Goal: Task Accomplishment & Management: Manage account settings

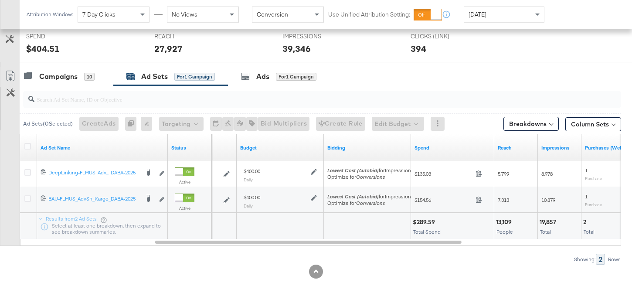
scroll to position [332, 0]
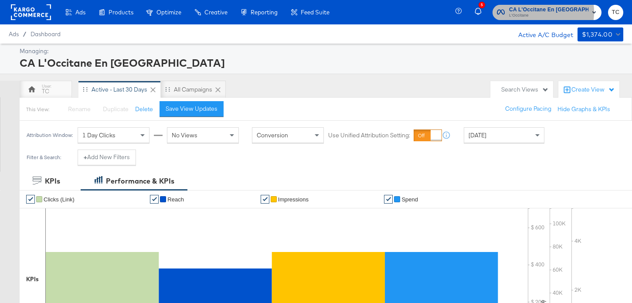
click at [542, 12] on span "L'Occitane" at bounding box center [548, 15] width 79 height 7
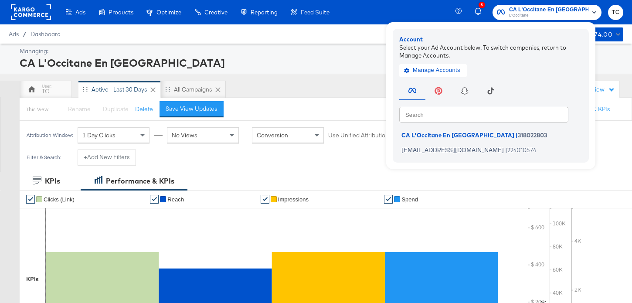
click at [308, 54] on div "Managing:" at bounding box center [320, 51] width 601 height 8
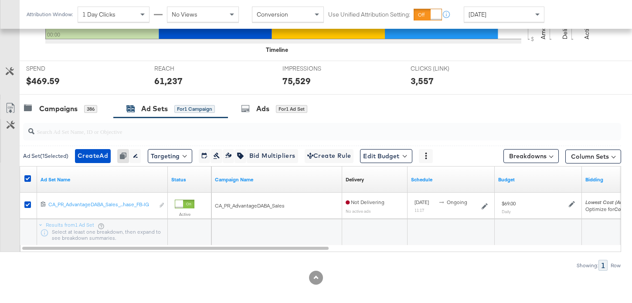
scroll to position [306, 0]
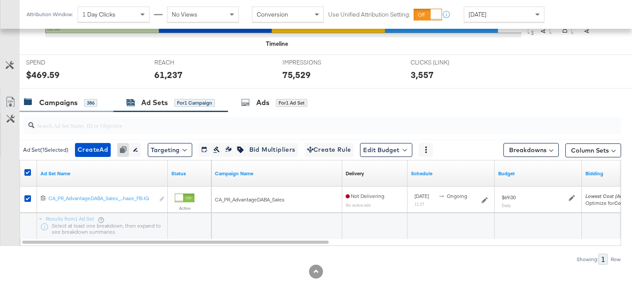
click at [54, 98] on div "Campaigns" at bounding box center [58, 103] width 38 height 10
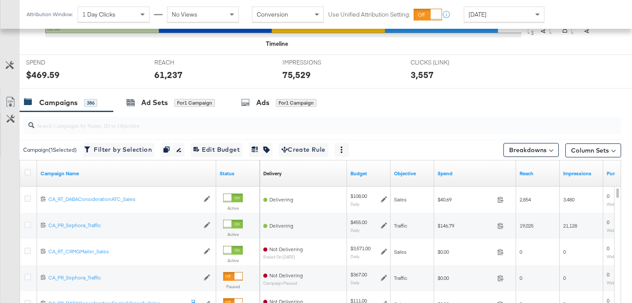
click at [31, 171] on div at bounding box center [28, 173] width 9 height 9
click at [26, 173] on icon at bounding box center [27, 172] width 7 height 7
click at [0, 0] on input "checkbox" at bounding box center [0, 0] width 0 height 0
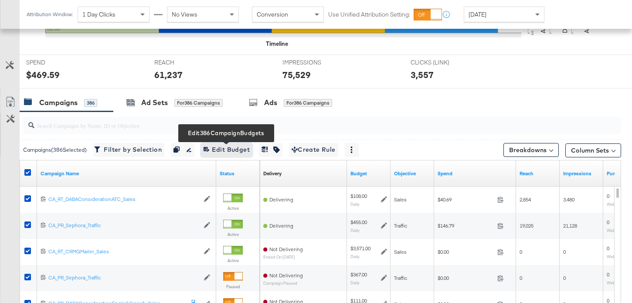
click at [240, 145] on span "Edit 386 Campaign Budgets Edit Budget" at bounding box center [226, 149] width 46 height 11
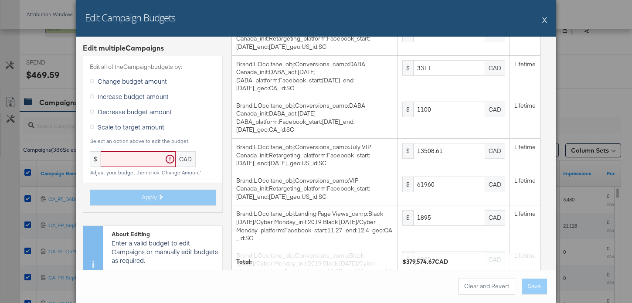
scroll to position [1195, 0]
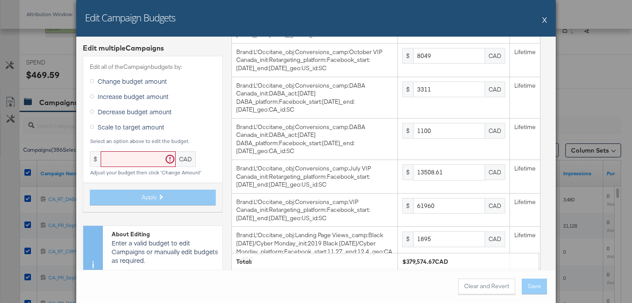
click at [544, 18] on button "X" at bounding box center [544, 19] width 5 height 17
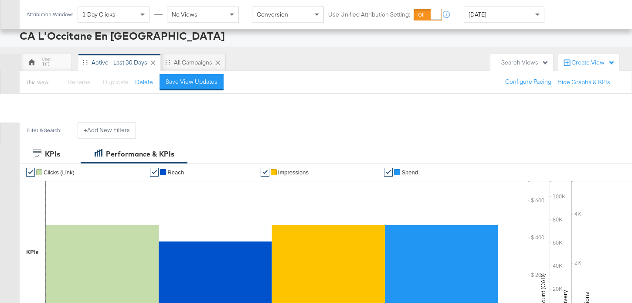
scroll to position [0, 0]
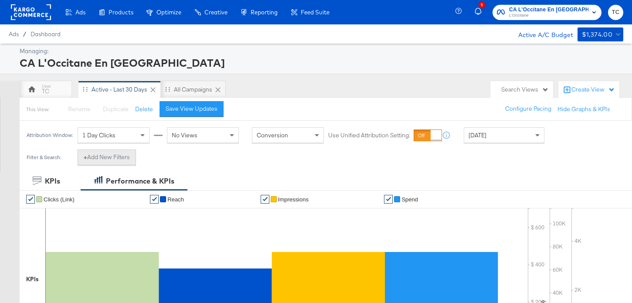
click at [118, 156] on button "+ Add New Filters" at bounding box center [107, 157] width 58 height 16
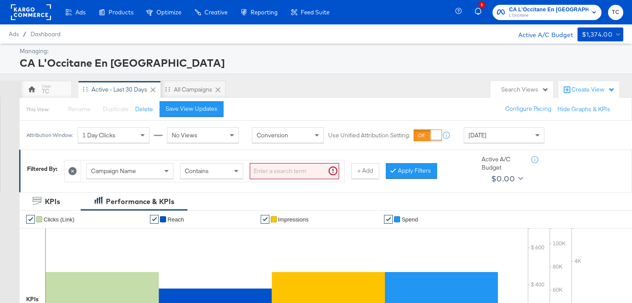
click at [118, 178] on div "Campaign Name" at bounding box center [130, 170] width 86 height 15
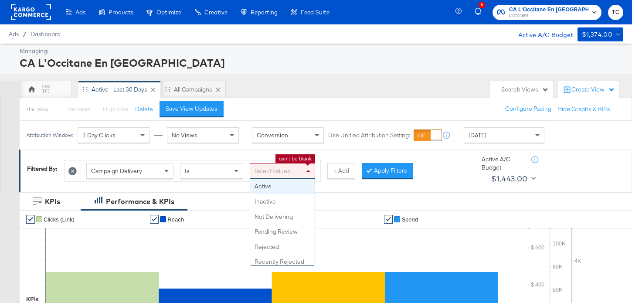
click at [274, 166] on div "Select values" at bounding box center [282, 170] width 64 height 15
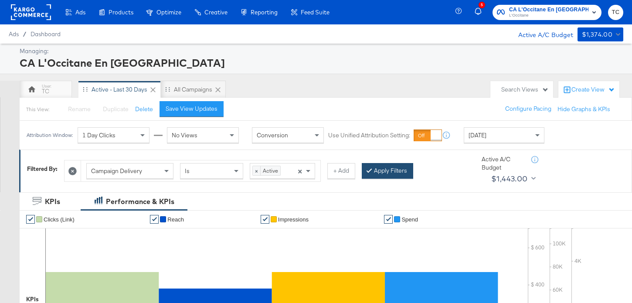
click at [384, 171] on button "Apply Filters" at bounding box center [387, 171] width 51 height 16
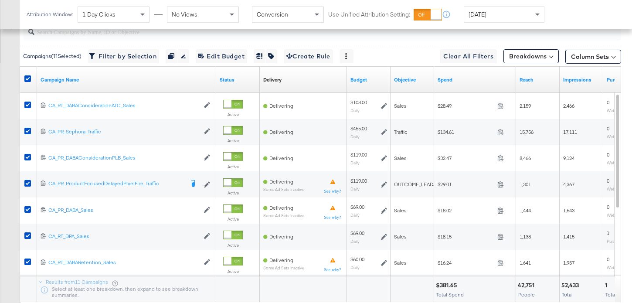
scroll to position [448, 0]
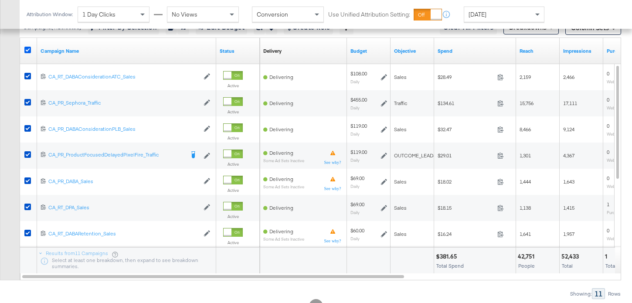
click at [28, 50] on icon at bounding box center [27, 50] width 7 height 7
click at [0, 0] on input "checkbox" at bounding box center [0, 0] width 0 height 0
click at [28, 50] on icon at bounding box center [27, 50] width 7 height 7
click at [0, 0] on input "checkbox" at bounding box center [0, 0] width 0 height 0
click at [28, 50] on icon at bounding box center [27, 50] width 7 height 7
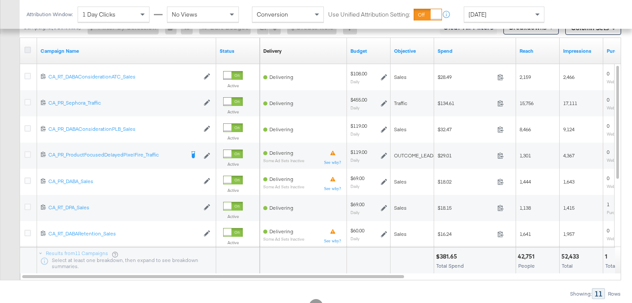
click at [0, 0] on input "checkbox" at bounding box center [0, 0] width 0 height 0
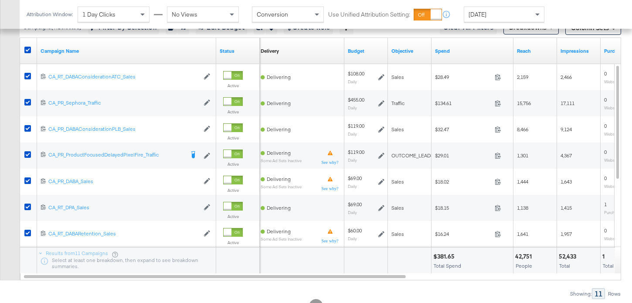
scroll to position [341, 0]
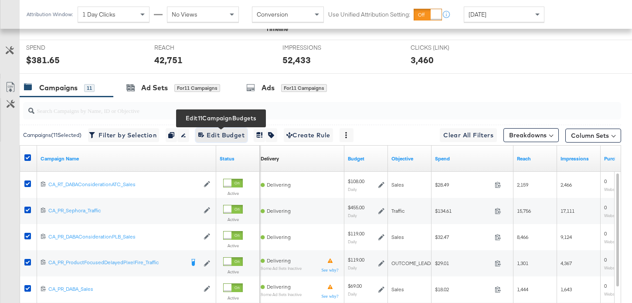
click at [223, 133] on span "Edit 11 Campaign Budgets Edit Budget" at bounding box center [221, 135] width 46 height 11
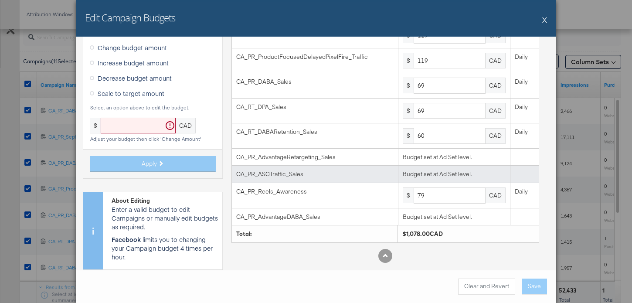
scroll to position [420, 0]
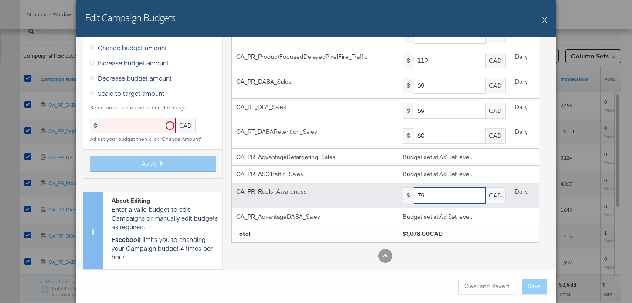
click at [462, 200] on input "79" at bounding box center [449, 195] width 72 height 16
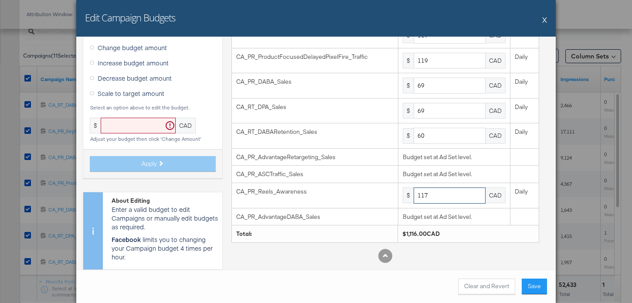
type input "117"
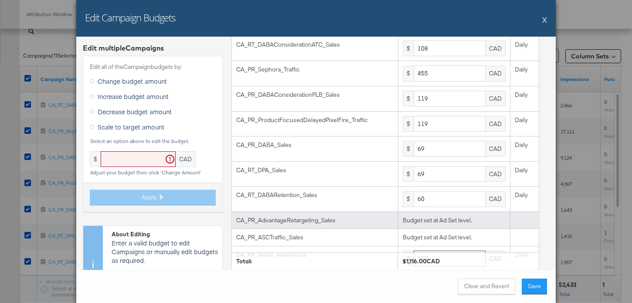
scroll to position [0, 0]
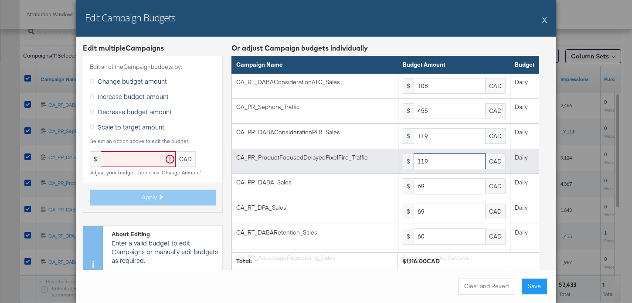
click at [455, 159] on input "119" at bounding box center [449, 161] width 72 height 16
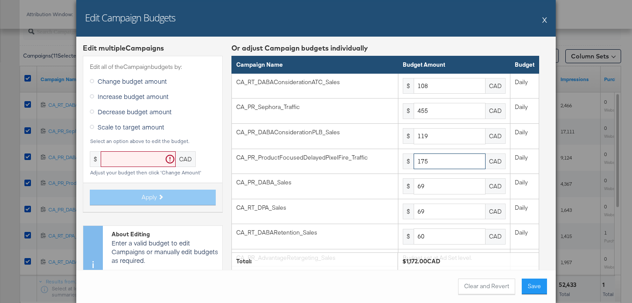
type input "175"
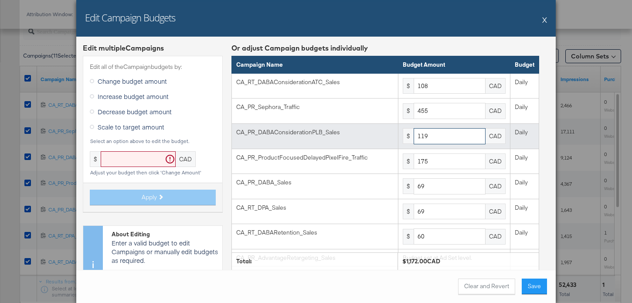
click at [444, 134] on input "119" at bounding box center [449, 136] width 72 height 16
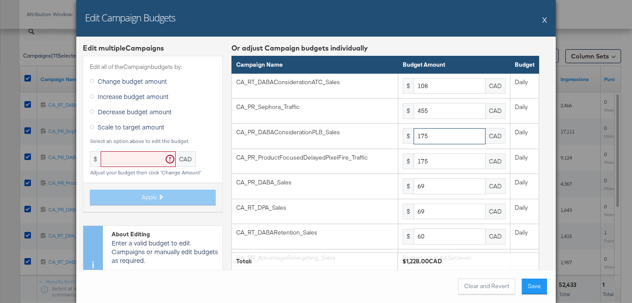
type input "175"
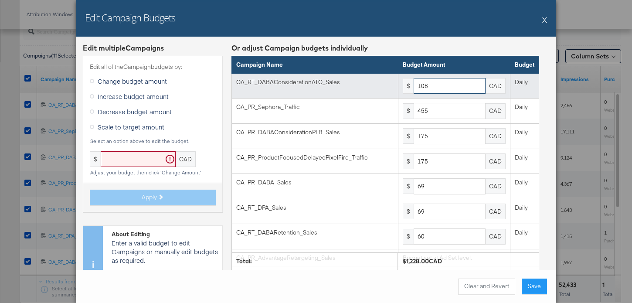
click at [450, 83] on input "108" at bounding box center [449, 86] width 72 height 16
click at [462, 85] on input "151" at bounding box center [449, 86] width 72 height 16
click at [450, 92] on input "151" at bounding box center [449, 86] width 72 height 16
click at [450, 91] on input "151" at bounding box center [449, 86] width 72 height 16
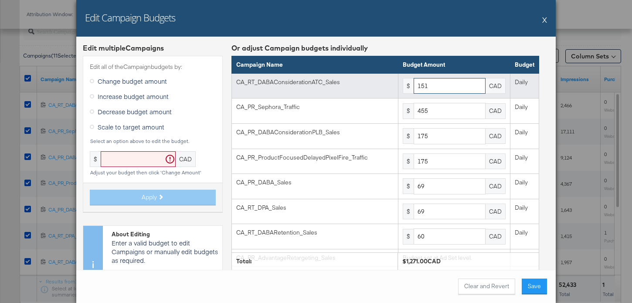
click at [450, 91] on input "151" at bounding box center [449, 86] width 72 height 16
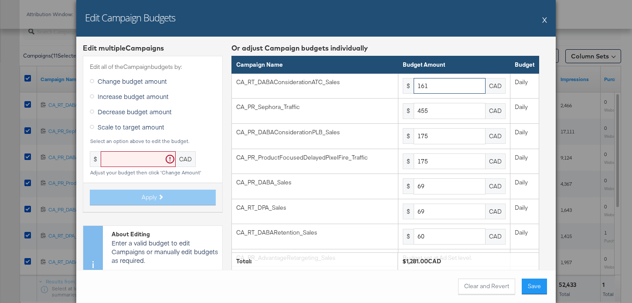
type input "161"
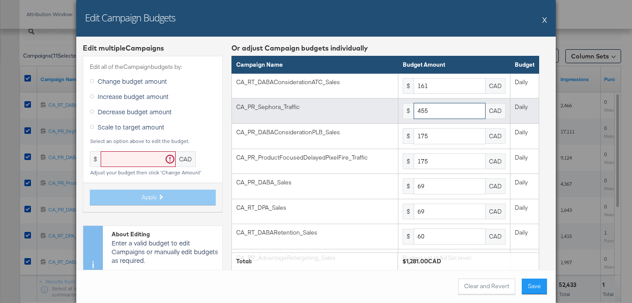
click at [447, 112] on input "455" at bounding box center [449, 111] width 72 height 16
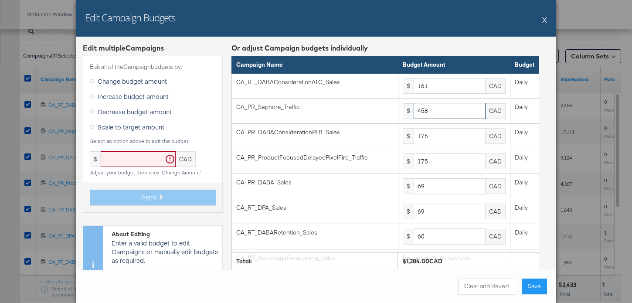
type input "458"
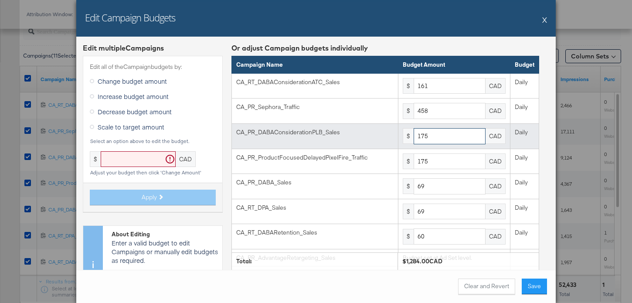
click at [451, 133] on input "175" at bounding box center [449, 136] width 72 height 16
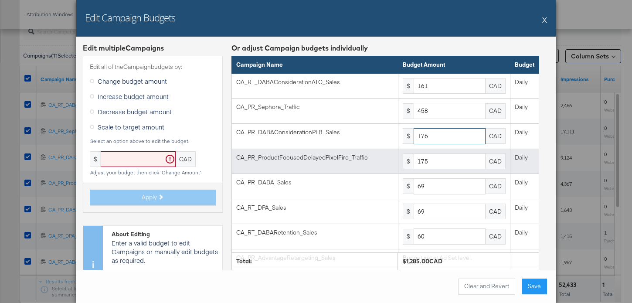
type input "176"
click at [449, 156] on input "175" at bounding box center [449, 161] width 72 height 16
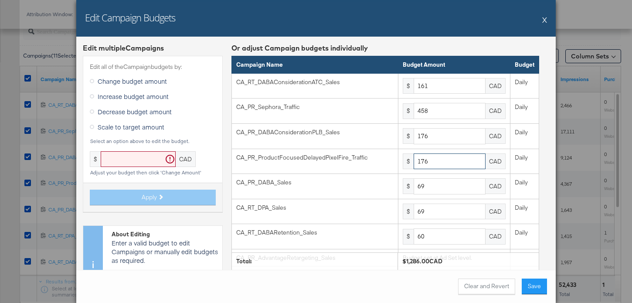
type input "176"
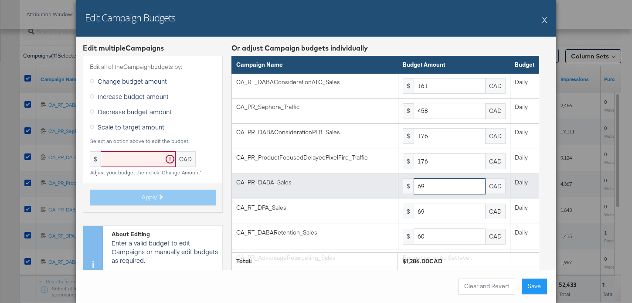
click at [443, 189] on input "69" at bounding box center [449, 186] width 72 height 16
type input "6"
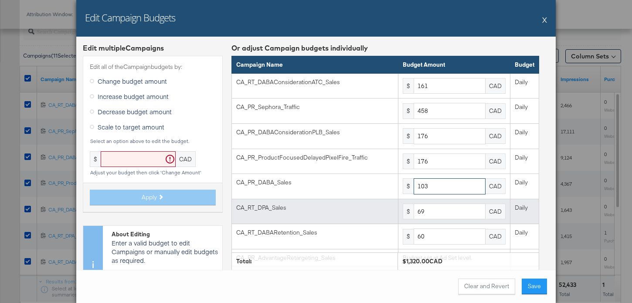
type input "103"
click at [437, 211] on input "69" at bounding box center [449, 211] width 72 height 16
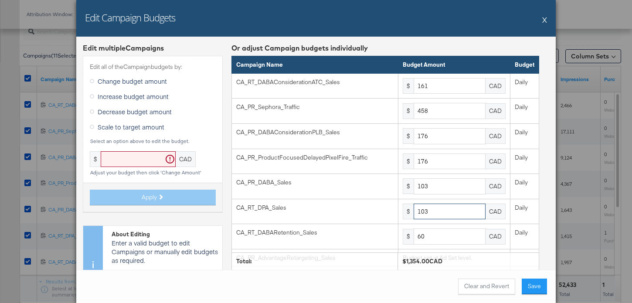
type input "103"
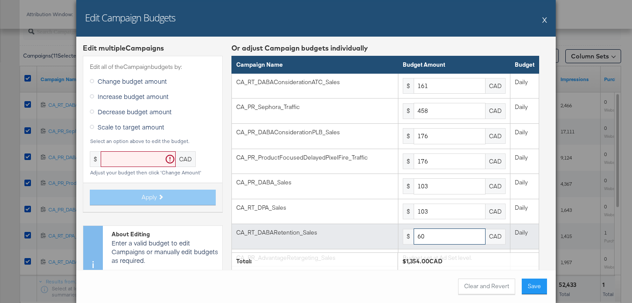
click at [453, 244] on input "60" at bounding box center [449, 236] width 72 height 16
click at [452, 241] on input "60" at bounding box center [449, 236] width 72 height 16
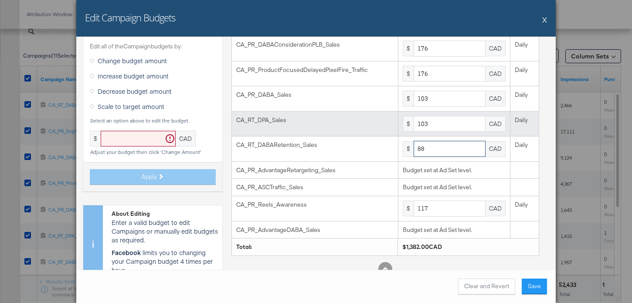
scroll to position [101, 0]
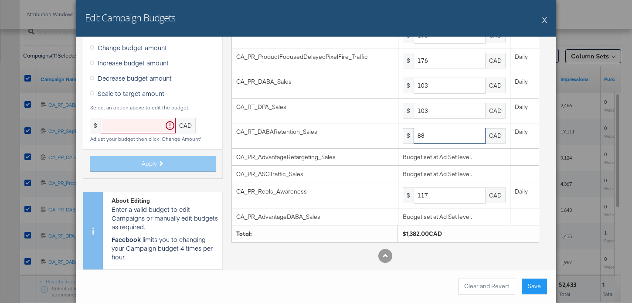
type input "88"
click at [533, 284] on button "Save" at bounding box center [533, 286] width 25 height 16
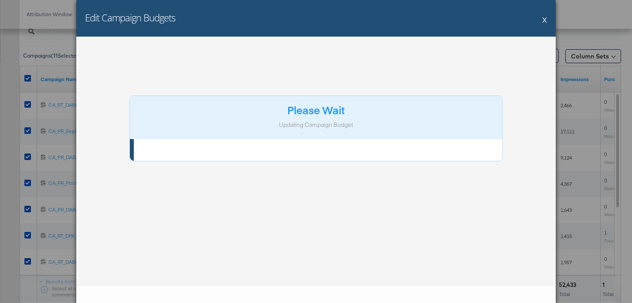
scroll to position [0, 0]
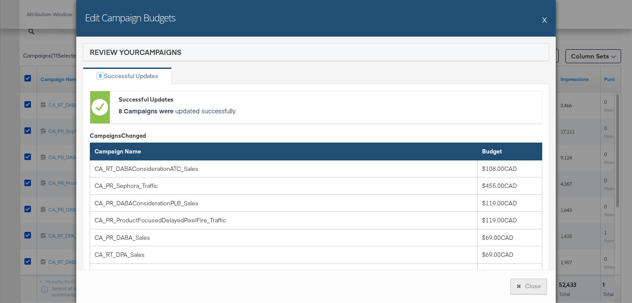
click at [533, 287] on button "Close" at bounding box center [528, 286] width 37 height 16
click at [533, 287] on div "42,751" at bounding box center [524, 285] width 19 height 8
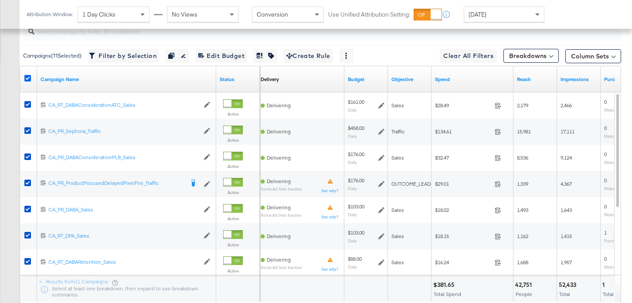
click at [27, 79] on icon at bounding box center [27, 78] width 7 height 7
click at [0, 0] on input "checkbox" at bounding box center [0, 0] width 0 height 0
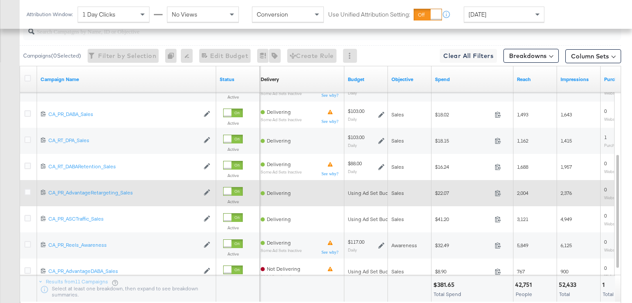
click at [27, 188] on div at bounding box center [29, 193] width 16 height 16
click at [27, 190] on icon at bounding box center [27, 192] width 7 height 7
click at [0, 0] on input "checkbox" at bounding box center [0, 0] width 0 height 0
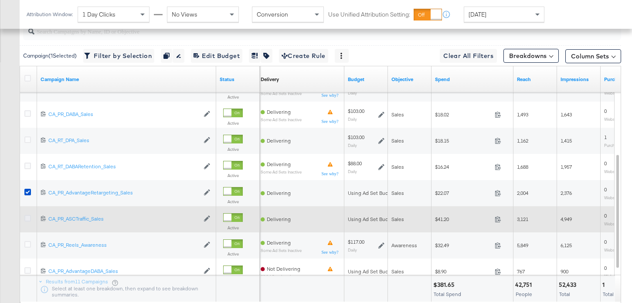
click at [27, 217] on icon at bounding box center [27, 218] width 7 height 7
click at [0, 0] on input "checkbox" at bounding box center [0, 0] width 0 height 0
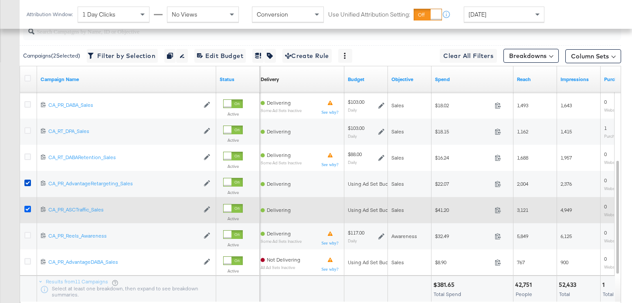
scroll to position [425, 0]
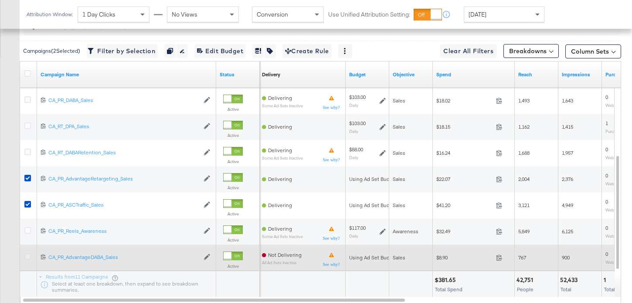
click at [28, 257] on icon at bounding box center [27, 256] width 7 height 7
click at [0, 0] on input "checkbox" at bounding box center [0, 0] width 0 height 0
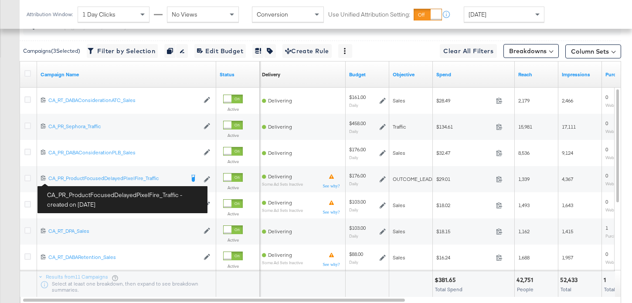
scroll to position [214, 0]
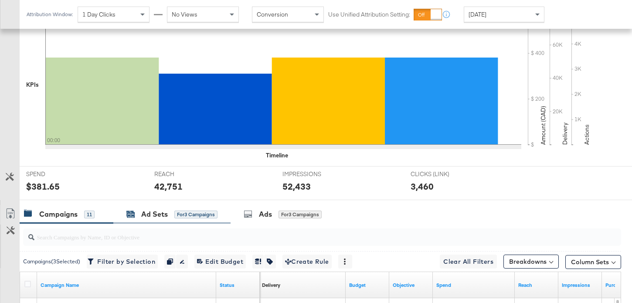
click at [152, 211] on div "Ad Sets" at bounding box center [154, 214] width 27 height 10
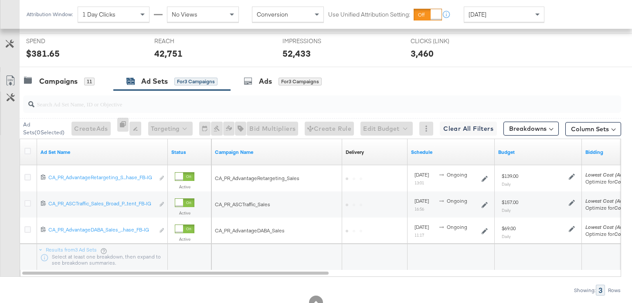
scroll to position [349, 0]
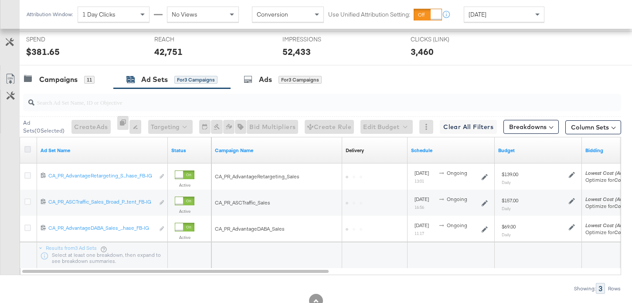
click at [27, 148] on icon at bounding box center [27, 149] width 7 height 7
click at [0, 0] on input "checkbox" at bounding box center [0, 0] width 0 height 0
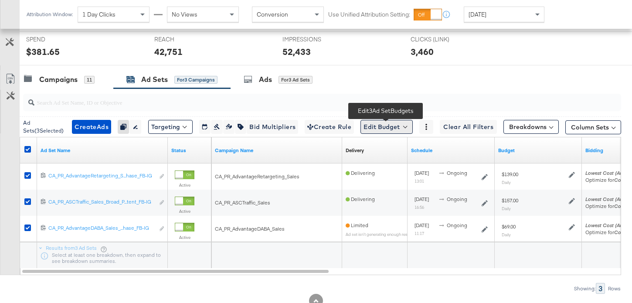
click at [392, 129] on button "Edit Budget" at bounding box center [386, 127] width 52 height 14
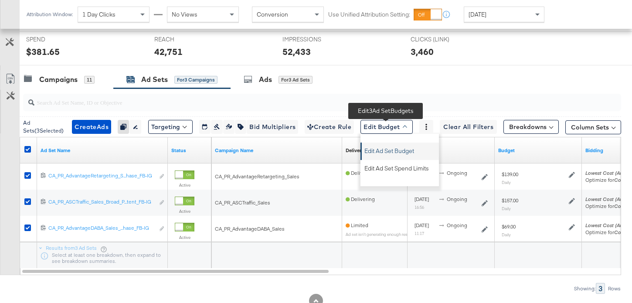
click at [399, 146] on span "Edit Ad Set Budget" at bounding box center [389, 149] width 50 height 11
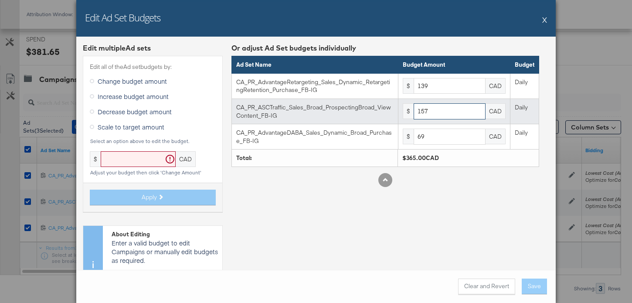
click at [447, 115] on input "157" at bounding box center [449, 111] width 72 height 16
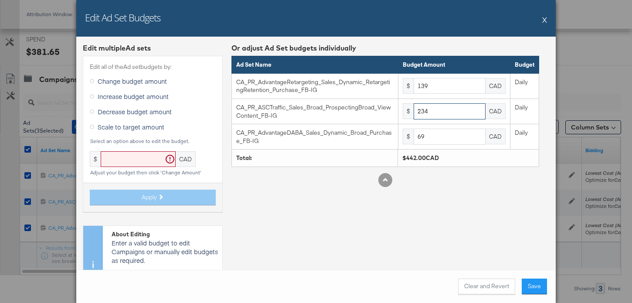
type input "234"
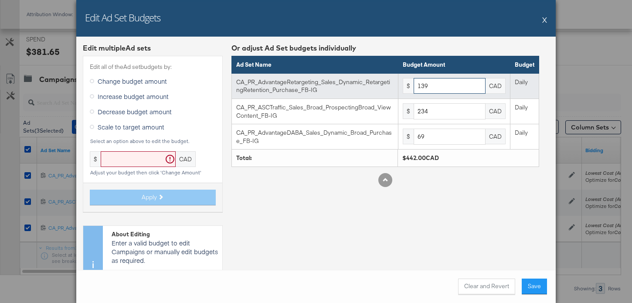
click at [439, 88] on input "139" at bounding box center [449, 86] width 72 height 16
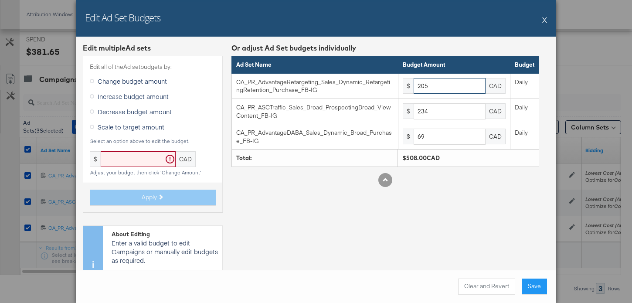
type input "205"
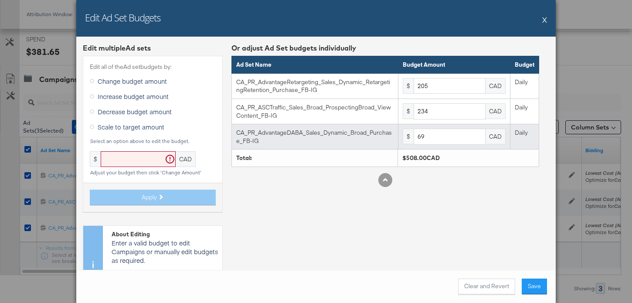
click at [457, 145] on td "$ 69 CAD" at bounding box center [454, 136] width 112 height 25
click at [456, 132] on input "69" at bounding box center [449, 137] width 72 height 16
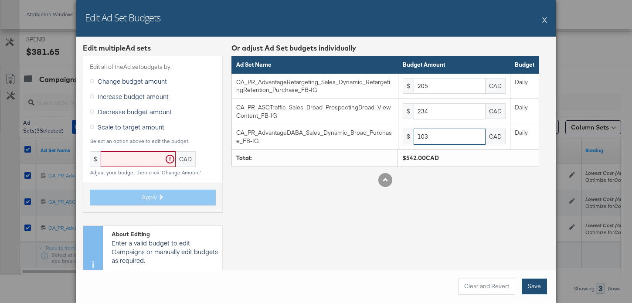
type input "103"
click at [539, 286] on button "Save" at bounding box center [533, 286] width 25 height 16
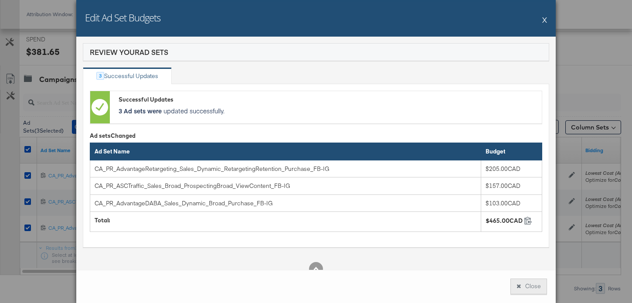
click at [526, 289] on button "Close" at bounding box center [528, 286] width 37 height 16
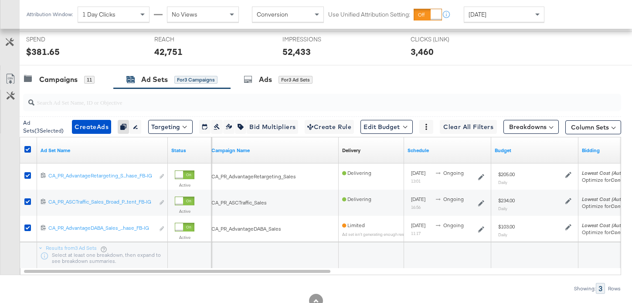
scroll to position [0, 0]
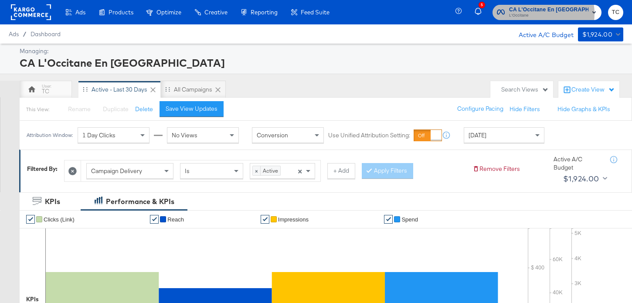
click at [541, 14] on span "L'Occitane" at bounding box center [548, 15] width 79 height 7
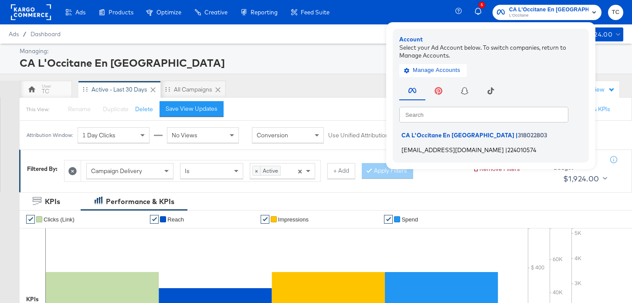
click at [464, 147] on span "social@us.loccitane.com" at bounding box center [452, 149] width 102 height 7
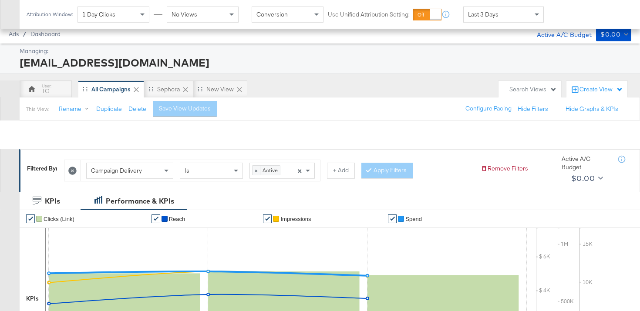
scroll to position [384, 0]
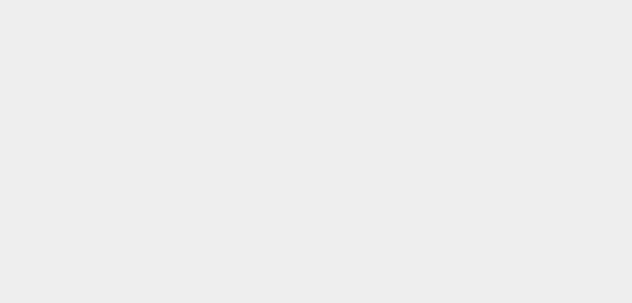
click at [464, 152] on html at bounding box center [316, 151] width 632 height 303
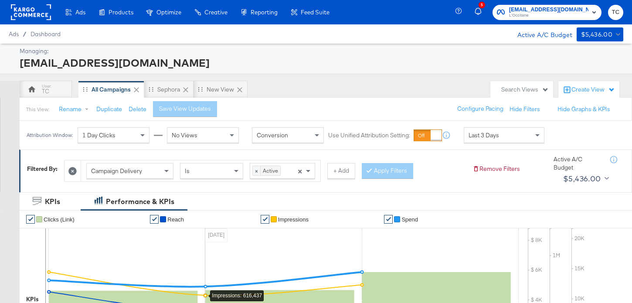
scroll to position [362, 0]
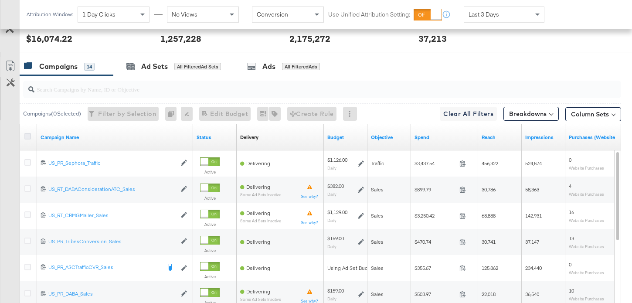
click at [28, 137] on icon at bounding box center [27, 136] width 7 height 7
click at [0, 0] on input "checkbox" at bounding box center [0, 0] width 0 height 0
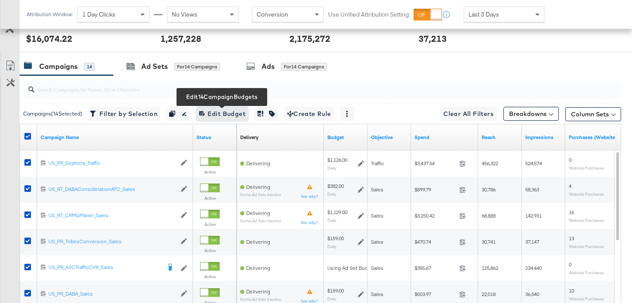
click at [216, 116] on span "Edit 14 Campaign Budgets Edit Budget" at bounding box center [222, 113] width 46 height 11
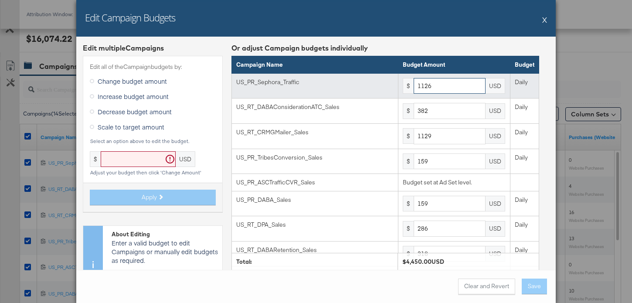
click at [449, 86] on input "1126" at bounding box center [449, 86] width 72 height 16
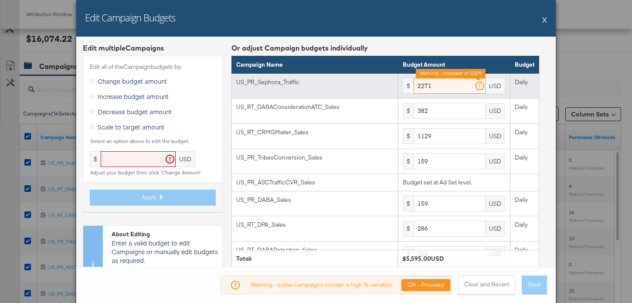
click at [447, 87] on input "2271" at bounding box center [449, 86] width 72 height 16
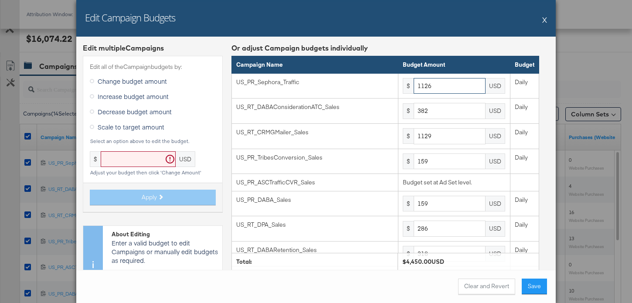
type input "1126"
click at [443, 63] on th "Budget Amount" at bounding box center [454, 64] width 112 height 17
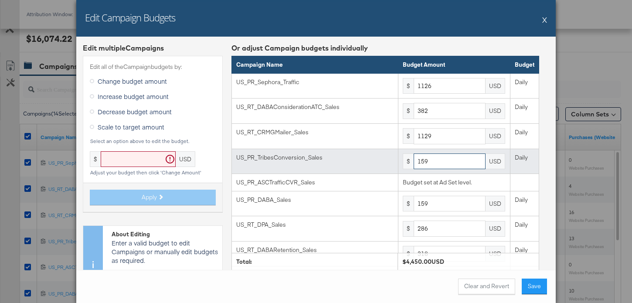
click at [432, 161] on input "159" at bounding box center [449, 161] width 72 height 16
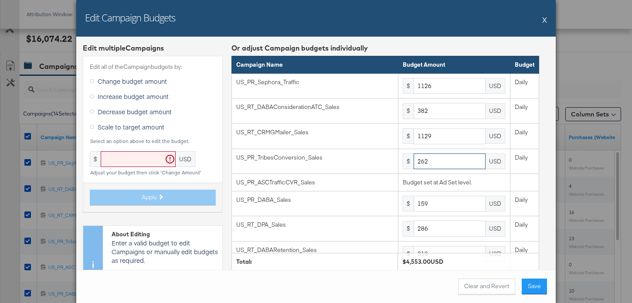
type input "262"
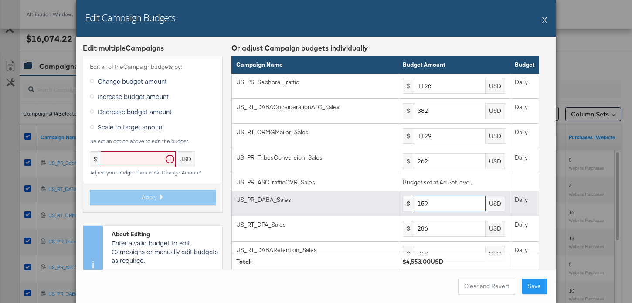
click at [448, 210] on input "159" at bounding box center [449, 204] width 72 height 16
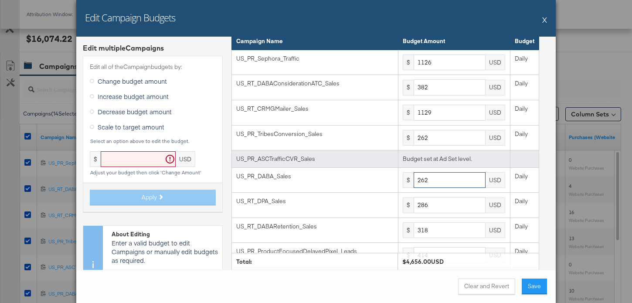
scroll to position [53, 0]
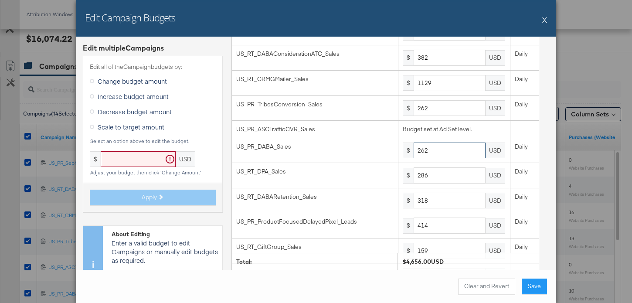
type input "262"
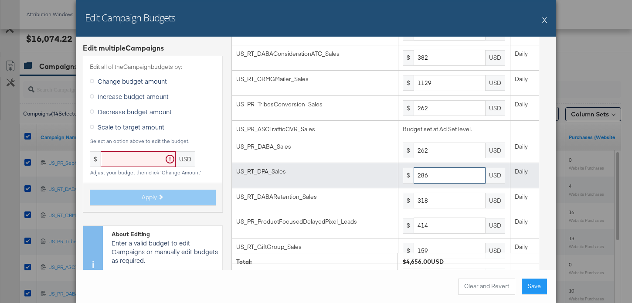
click at [436, 171] on input "286" at bounding box center [449, 175] width 72 height 16
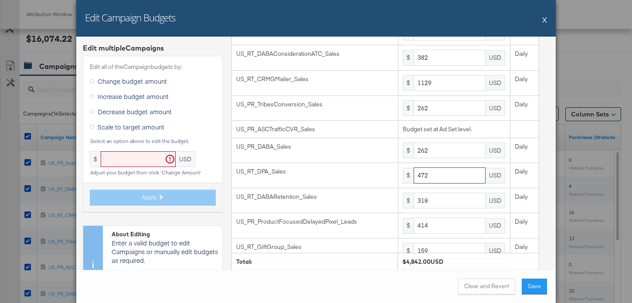
type input "472"
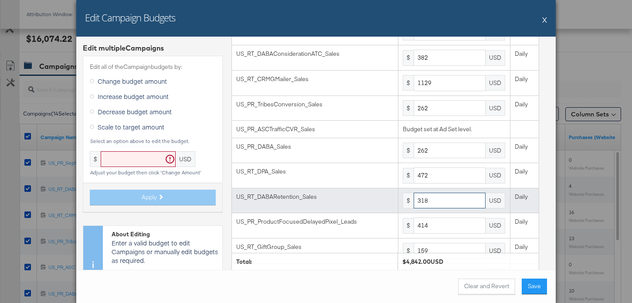
click at [453, 202] on input "318" at bounding box center [449, 201] width 72 height 16
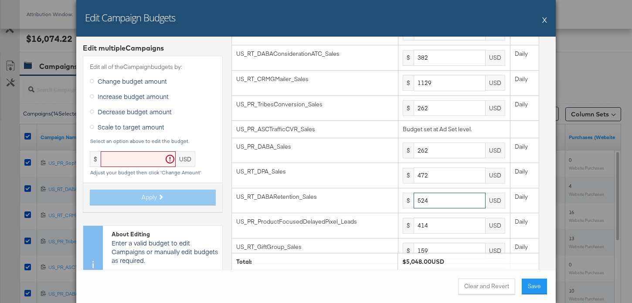
type input "524"
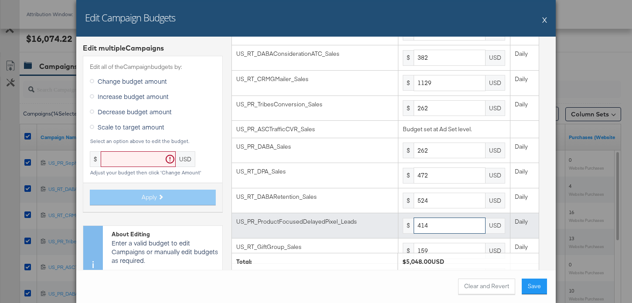
click at [445, 228] on input "414" at bounding box center [449, 225] width 72 height 16
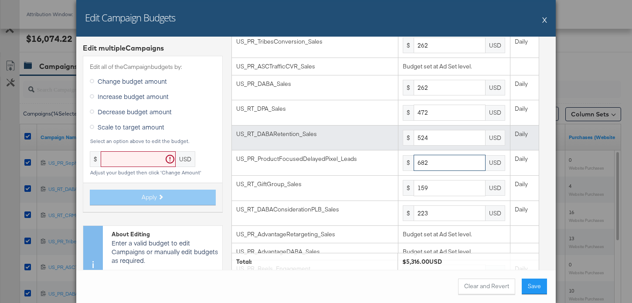
scroll to position [130, 0]
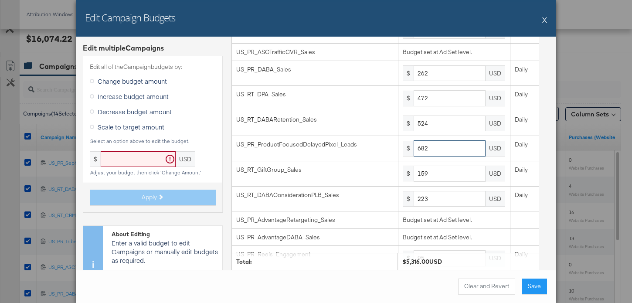
type input "682"
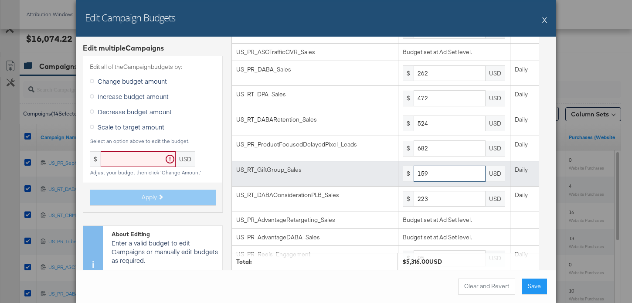
click at [434, 173] on input "159" at bounding box center [449, 174] width 72 height 16
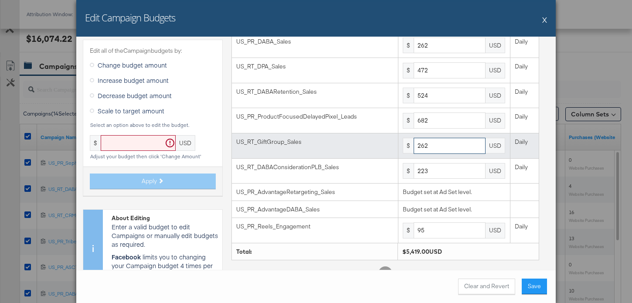
scroll to position [159, 0]
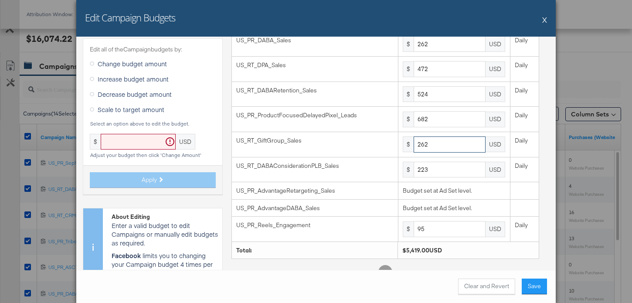
type input "262"
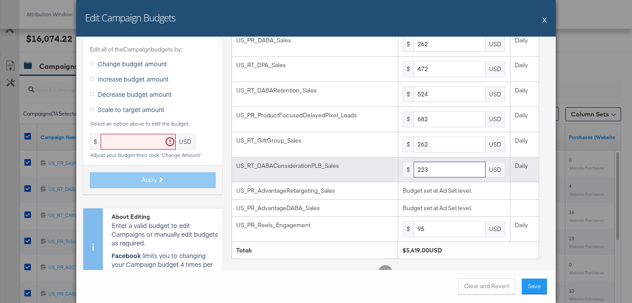
click at [455, 170] on input "223" at bounding box center [449, 170] width 72 height 16
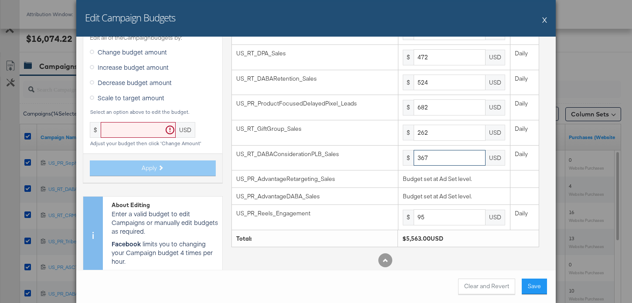
type input "367"
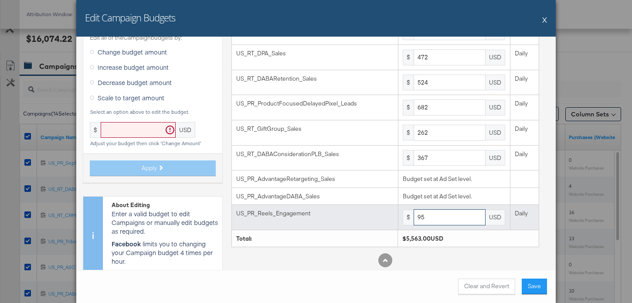
click at [441, 223] on input "95" at bounding box center [449, 217] width 72 height 16
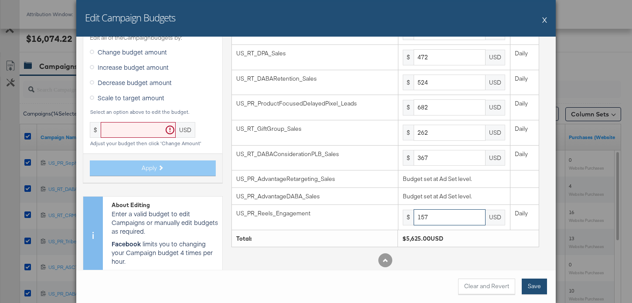
type input "157"
click at [533, 284] on button "Save" at bounding box center [533, 286] width 25 height 16
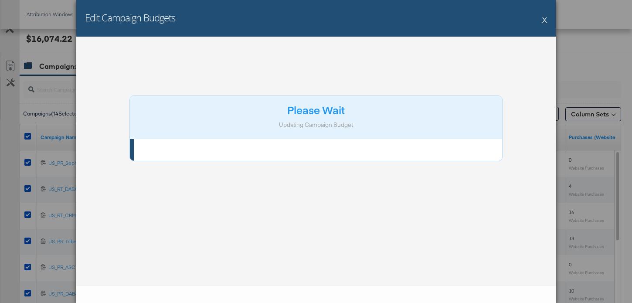
scroll to position [0, 0]
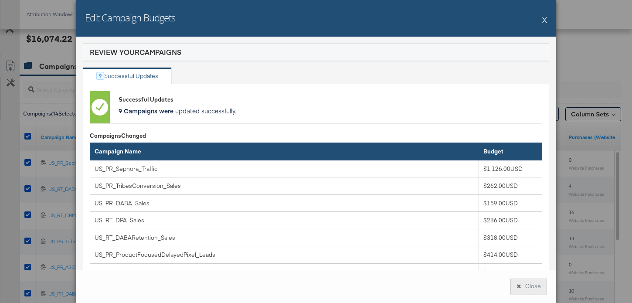
click at [532, 284] on button "Close" at bounding box center [528, 286] width 37 height 16
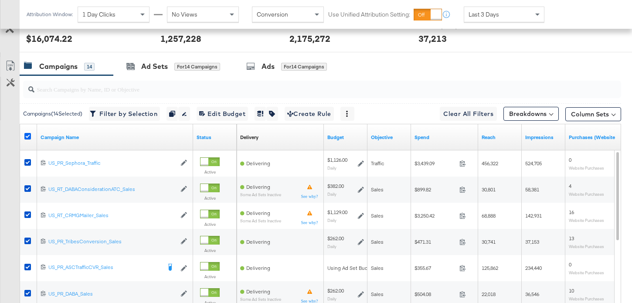
click at [28, 135] on icon at bounding box center [27, 136] width 7 height 7
click at [0, 0] on input "checkbox" at bounding box center [0, 0] width 0 height 0
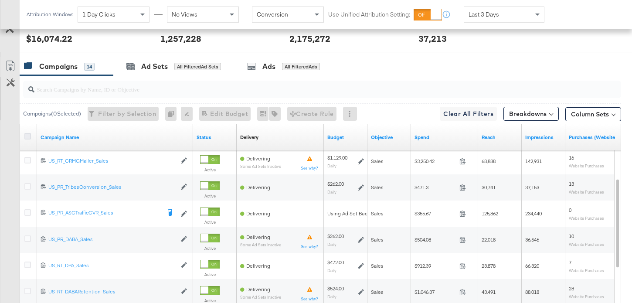
click at [26, 135] on icon at bounding box center [27, 136] width 7 height 7
click at [0, 0] on input "checkbox" at bounding box center [0, 0] width 0 height 0
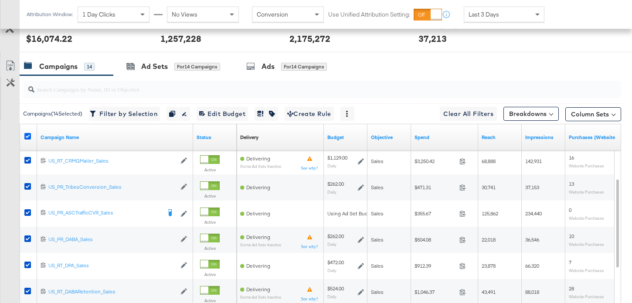
click at [26, 135] on icon at bounding box center [27, 136] width 7 height 7
click at [0, 0] on input "checkbox" at bounding box center [0, 0] width 0 height 0
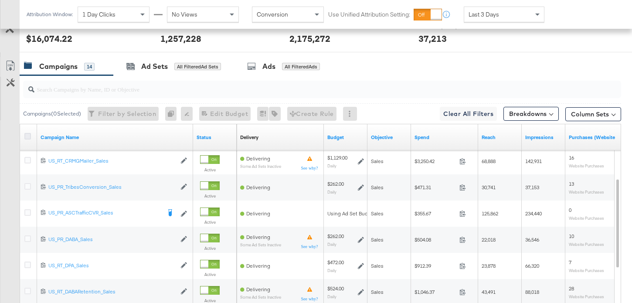
click at [28, 138] on icon at bounding box center [27, 136] width 7 height 7
click at [0, 0] on input "checkbox" at bounding box center [0, 0] width 0 height 0
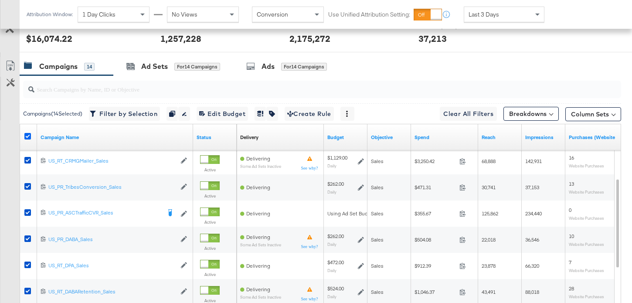
click at [28, 138] on icon at bounding box center [27, 136] width 7 height 7
click at [0, 0] on input "checkbox" at bounding box center [0, 0] width 0 height 0
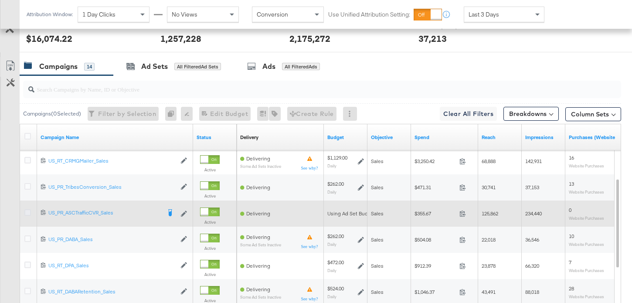
click at [30, 213] on icon at bounding box center [27, 212] width 7 height 7
click at [0, 0] on input "checkbox" at bounding box center [0, 0] width 0 height 0
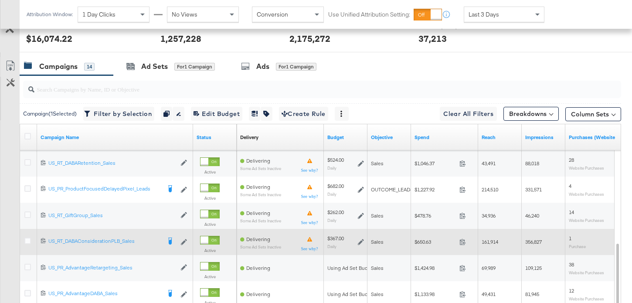
scroll to position [387, 0]
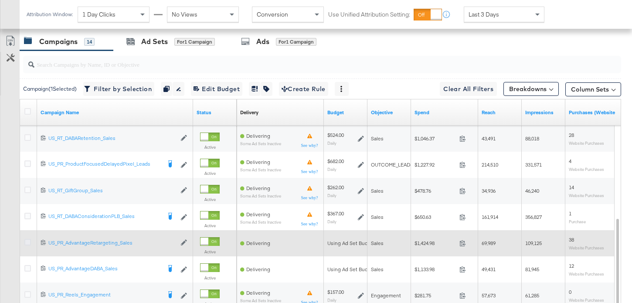
click at [30, 243] on icon at bounding box center [27, 242] width 7 height 7
click at [0, 0] on input "checkbox" at bounding box center [0, 0] width 0 height 0
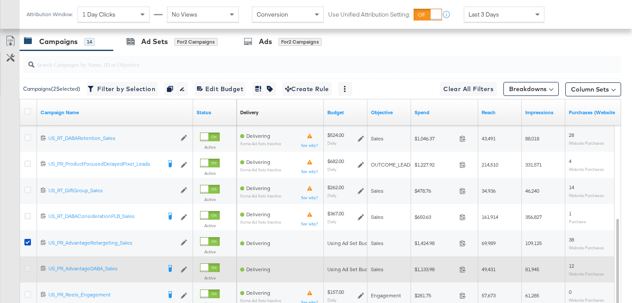
click at [29, 267] on icon at bounding box center [27, 268] width 7 height 7
click at [0, 0] on input "checkbox" at bounding box center [0, 0] width 0 height 0
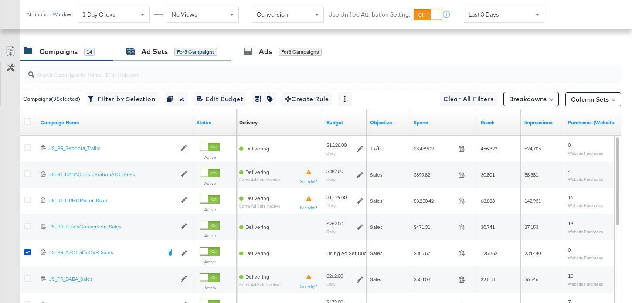
click at [152, 54] on div "Ad Sets" at bounding box center [154, 52] width 27 height 10
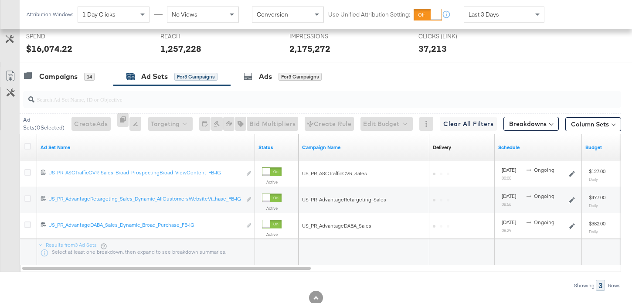
scroll to position [377, 0]
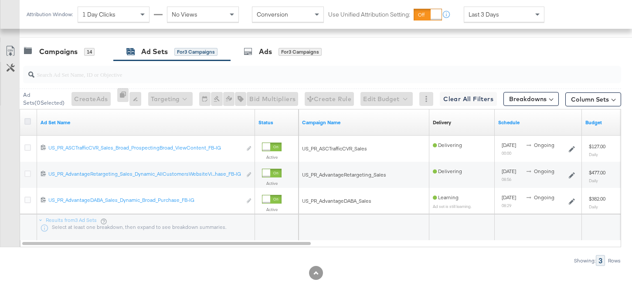
click at [30, 119] on icon at bounding box center [27, 121] width 7 height 7
click at [0, 0] on input "checkbox" at bounding box center [0, 0] width 0 height 0
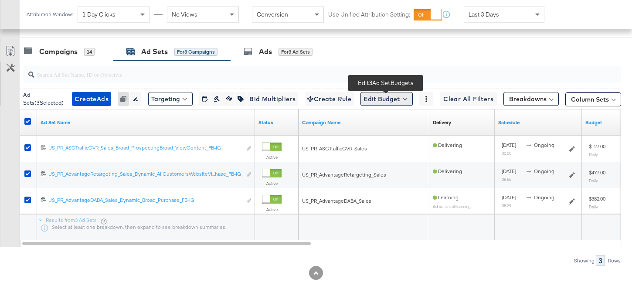
click at [375, 98] on button "Edit Budget" at bounding box center [386, 99] width 52 height 14
click at [380, 120] on span "Edit Ad Set Budget" at bounding box center [389, 121] width 50 height 11
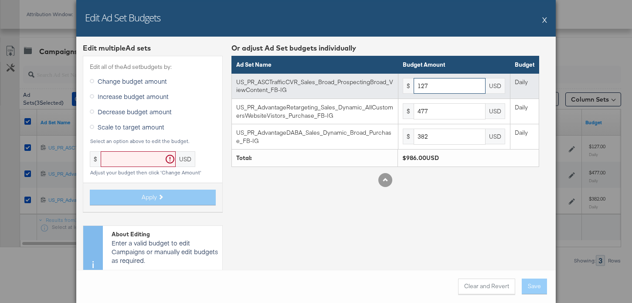
click at [435, 85] on input "127" at bounding box center [449, 86] width 72 height 16
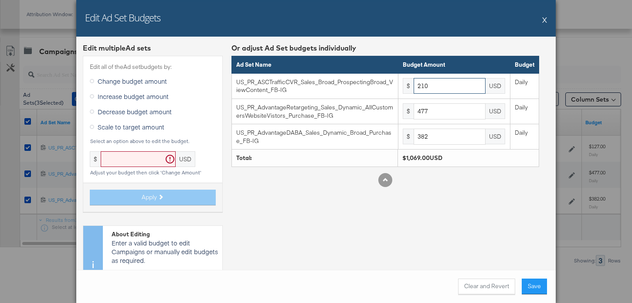
type input "210"
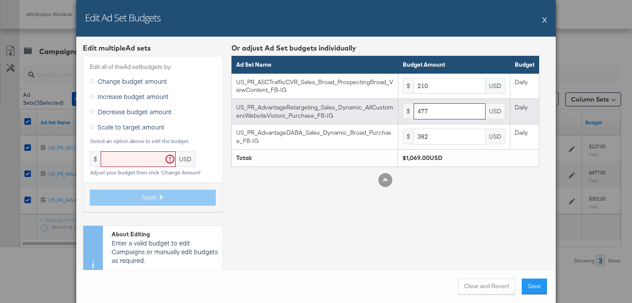
click at [449, 112] on input "477" at bounding box center [449, 111] width 72 height 16
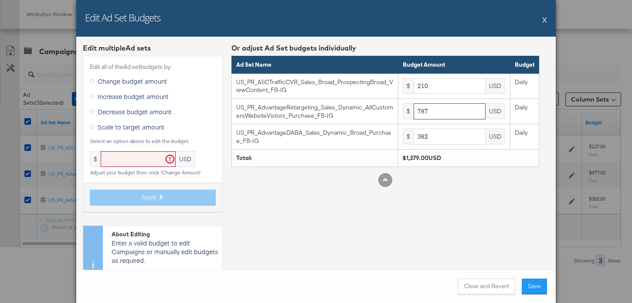
type input "787"
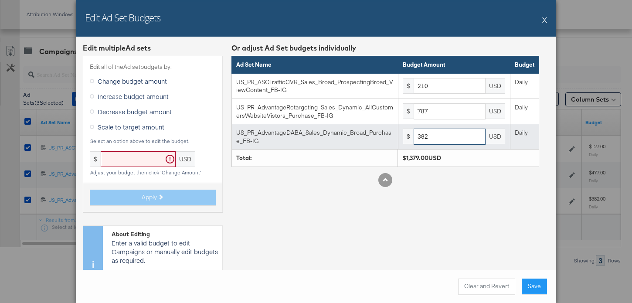
click at [450, 142] on input "382" at bounding box center [449, 137] width 72 height 16
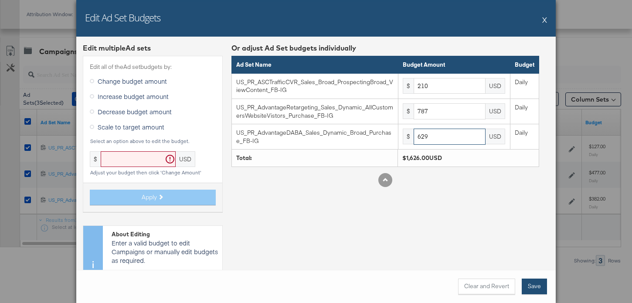
type input "629"
click at [541, 283] on button "Save" at bounding box center [533, 286] width 25 height 16
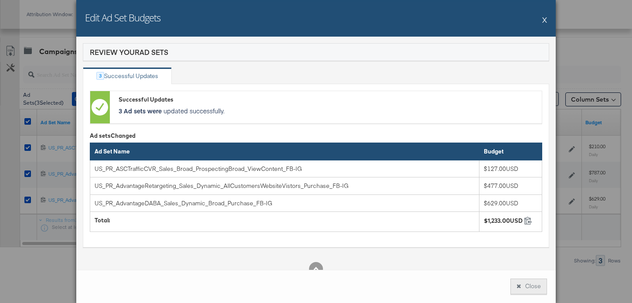
click at [531, 281] on button "Close" at bounding box center [528, 286] width 37 height 16
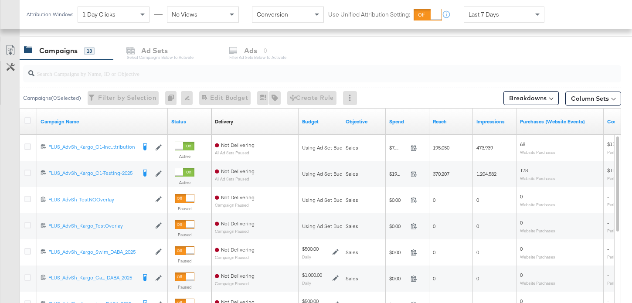
scroll to position [349, 0]
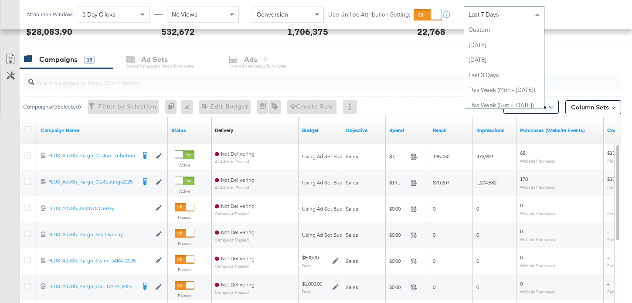
click at [515, 18] on div "Last 7 Days" at bounding box center [504, 14] width 80 height 15
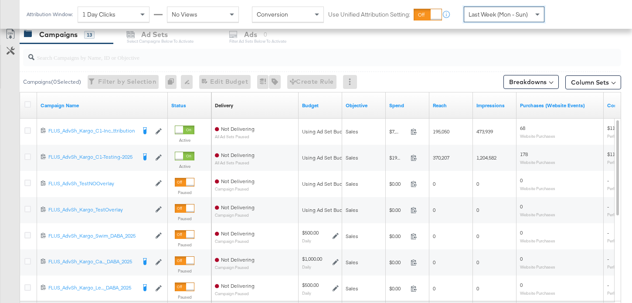
scroll to position [407, 0]
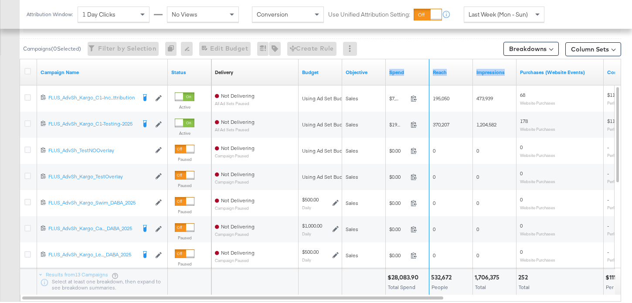
drag, startPoint x: 428, startPoint y: 78, endPoint x: 512, endPoint y: 78, distance: 84.1
click at [512, 78] on div "Delivery Sorting Unavailable Budget Objective Spend Reach Impressions Purchases…" at bounding box center [537, 72] width 653 height 26
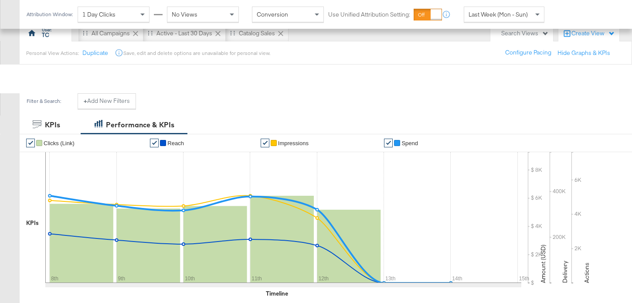
scroll to position [0, 0]
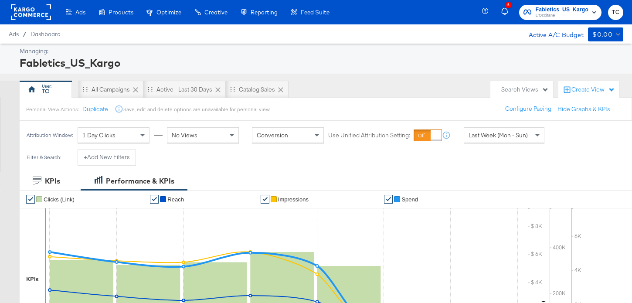
click at [548, 8] on span "Fabletics_US_Kargo" at bounding box center [561, 9] width 53 height 9
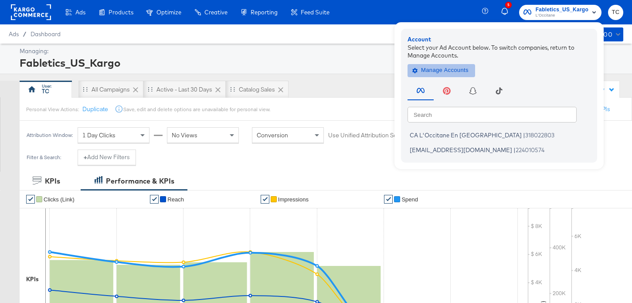
click at [466, 71] on span "Manage Accounts" at bounding box center [441, 70] width 54 height 10
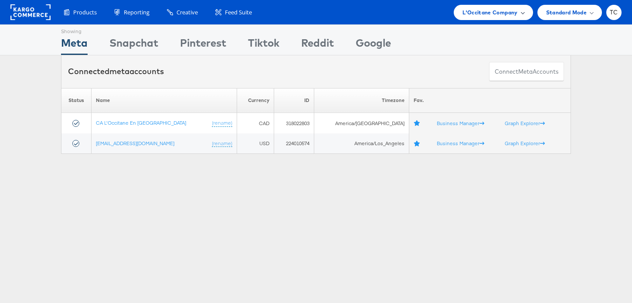
click at [493, 14] on span "L'Occitane Company" at bounding box center [489, 12] width 55 height 9
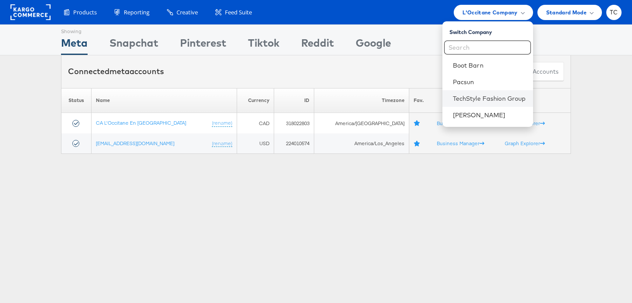
click at [475, 93] on li "TechStyle Fashion Group" at bounding box center [487, 98] width 91 height 17
click at [482, 98] on link "TechStyle Fashion Group" at bounding box center [489, 98] width 73 height 9
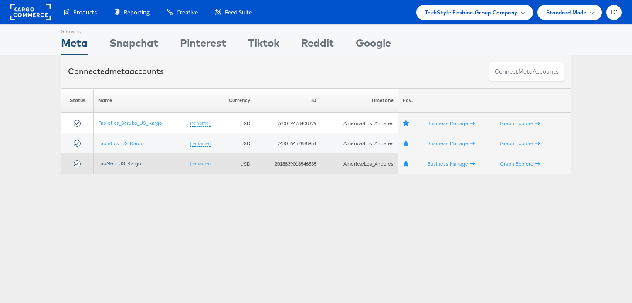
click at [132, 162] on link "FabMen_US_Kargo" at bounding box center [119, 163] width 43 height 7
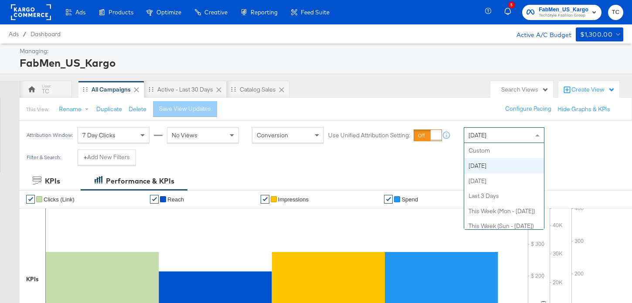
click at [526, 134] on div "[DATE]" at bounding box center [504, 135] width 80 height 15
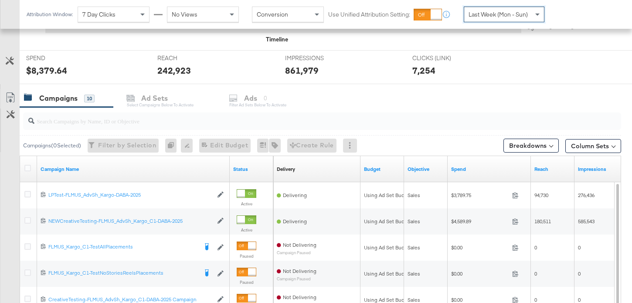
scroll to position [323, 0]
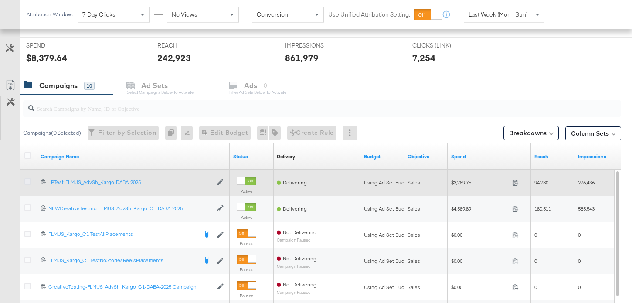
click at [26, 179] on icon at bounding box center [27, 181] width 7 height 7
click at [0, 0] on input "checkbox" at bounding box center [0, 0] width 0 height 0
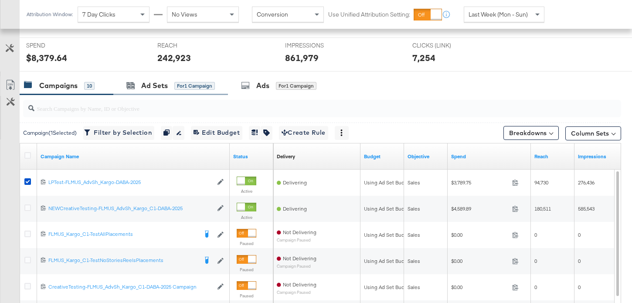
click at [172, 80] on div "Ad Sets for 1 Campaign" at bounding box center [170, 85] width 115 height 19
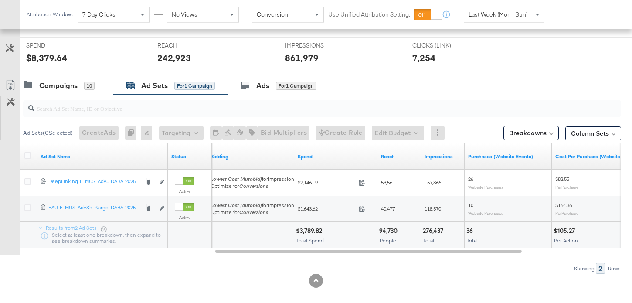
scroll to position [0, 0]
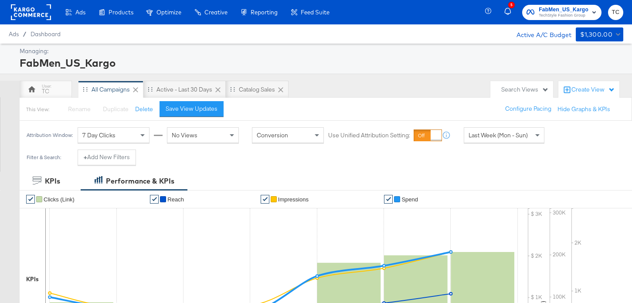
click at [127, 133] on div "7 Day Clicks" at bounding box center [113, 135] width 71 height 15
click at [206, 106] on div "Save View Updates" at bounding box center [192, 109] width 52 height 8
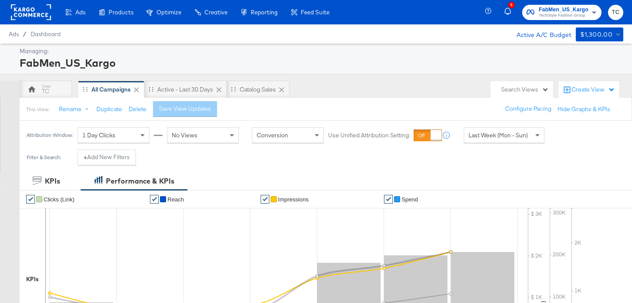
scroll to position [332, 0]
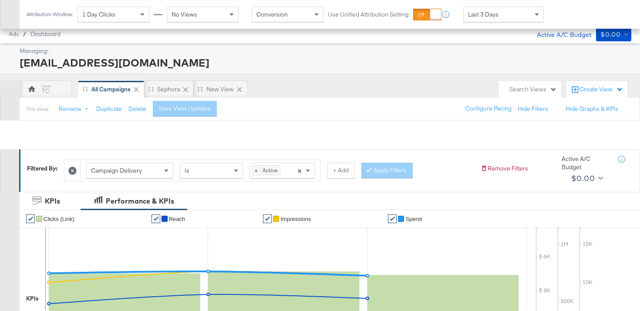
scroll to position [384, 0]
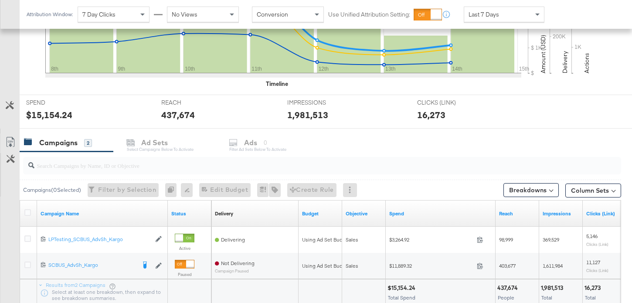
scroll to position [332, 0]
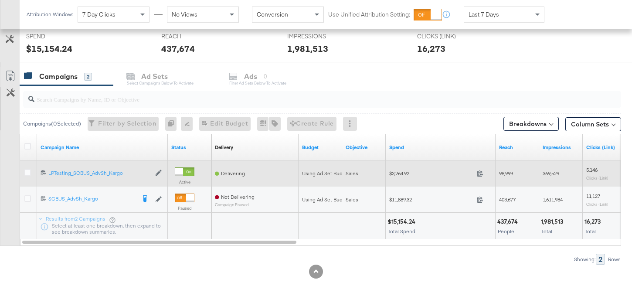
click at [26, 167] on div at bounding box center [29, 174] width 16 height 16
click at [24, 172] on icon at bounding box center [27, 172] width 7 height 7
click at [0, 0] on input "checkbox" at bounding box center [0, 0] width 0 height 0
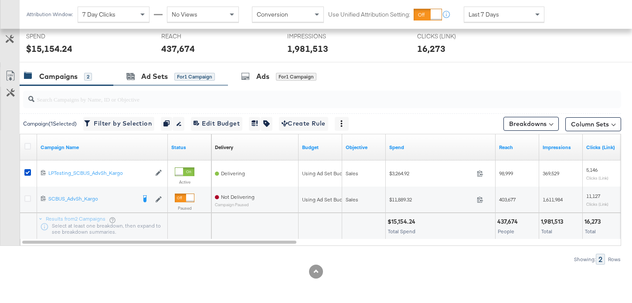
click at [177, 70] on div "Ad Sets for 1 Campaign" at bounding box center [170, 76] width 115 height 19
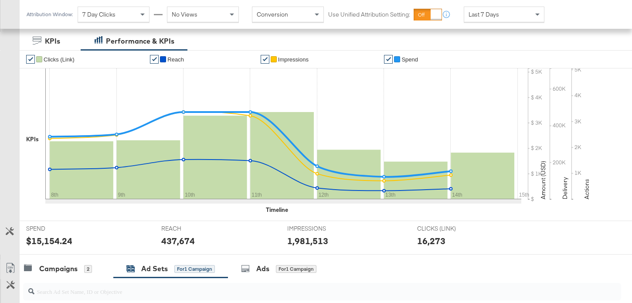
scroll to position [0, 0]
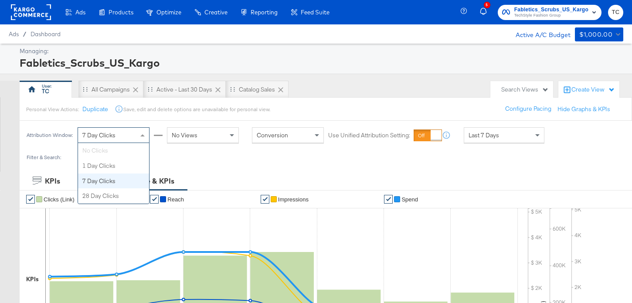
click at [139, 135] on span at bounding box center [143, 135] width 11 height 15
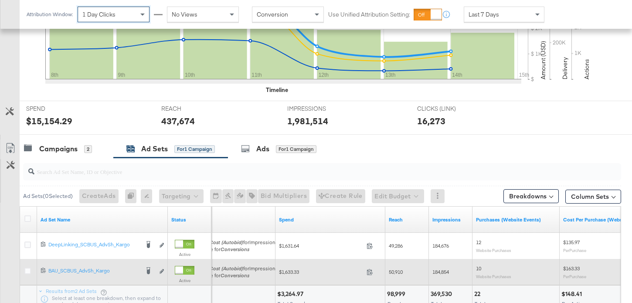
scroll to position [118, 0]
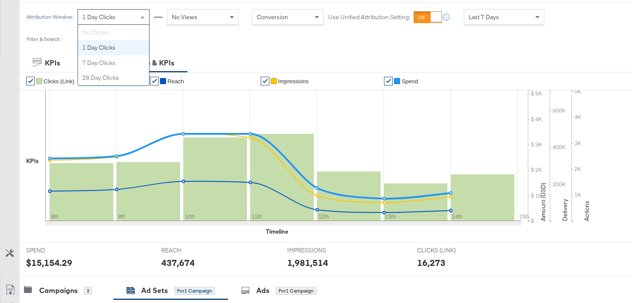
click at [115, 19] on span "1 Day Clicks" at bounding box center [98, 17] width 33 height 8
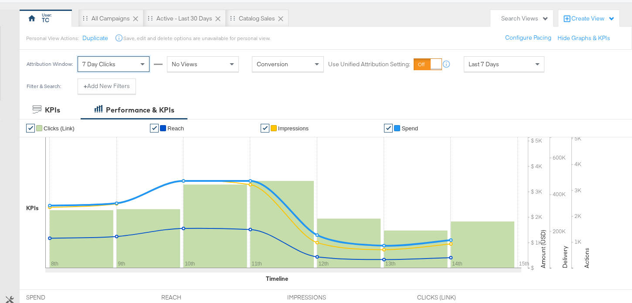
scroll to position [0, 0]
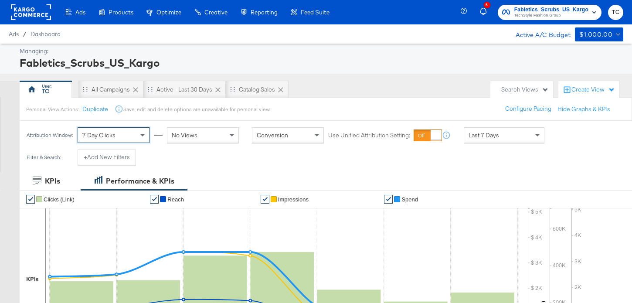
click at [134, 138] on div "7 Day Clicks" at bounding box center [113, 135] width 71 height 15
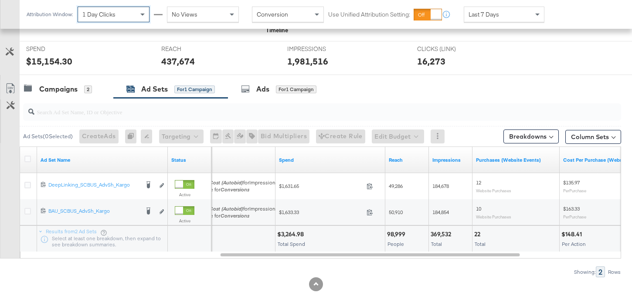
scroll to position [332, 0]
